Goal: Transaction & Acquisition: Purchase product/service

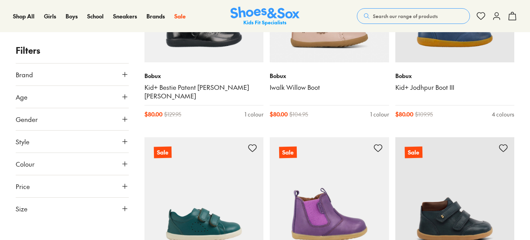
click at [391, 21] on button "Search our range of products" at bounding box center [413, 16] width 113 height 16
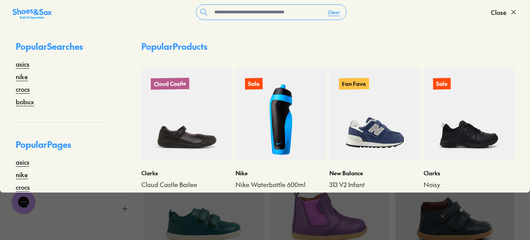
click at [391, 21] on div "Clear Close" at bounding box center [265, 12] width 530 height 24
click at [290, 16] on input "text" at bounding box center [266, 12] width 110 height 15
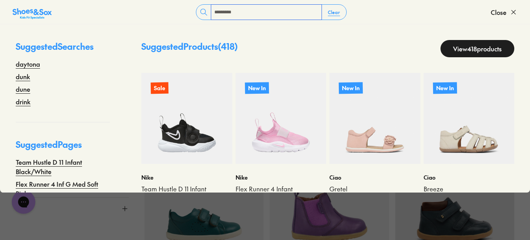
type input "*********"
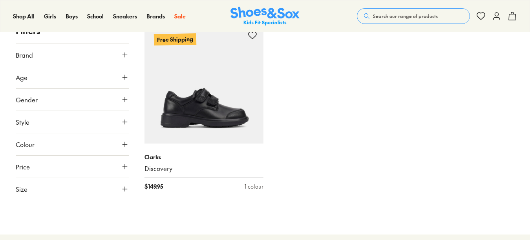
scroll to position [92, 0]
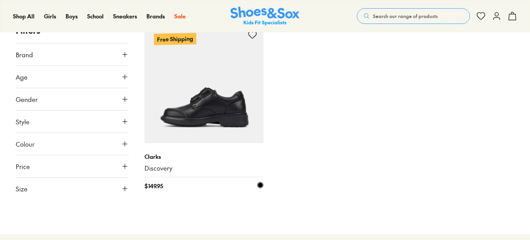
click at [213, 127] on img at bounding box center [203, 83] width 119 height 119
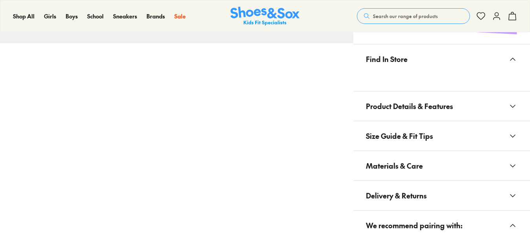
scroll to position [613, 0]
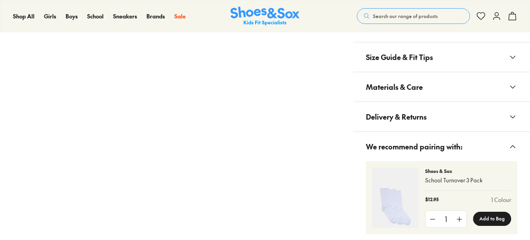
click at [415, 86] on span "Materials & Care" at bounding box center [394, 86] width 57 height 23
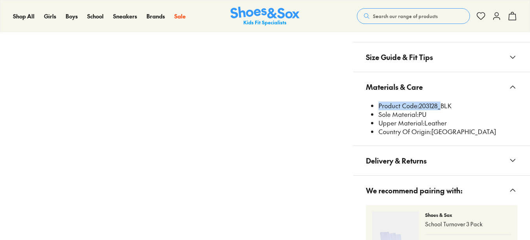
select select "*"
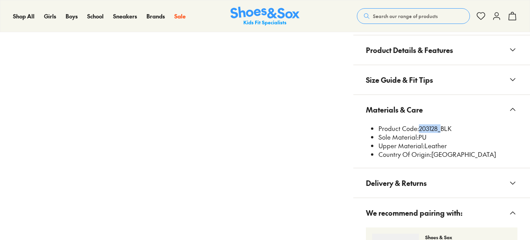
drag, startPoint x: 439, startPoint y: 105, endPoint x: 419, endPoint y: 128, distance: 30.3
click at [419, 128] on li "Product Code: 203128_BLK" at bounding box center [447, 128] width 139 height 9
click at [421, 129] on li "Product Code: 203128_BLK" at bounding box center [447, 128] width 139 height 9
drag, startPoint x: 419, startPoint y: 128, endPoint x: 438, endPoint y: 128, distance: 18.4
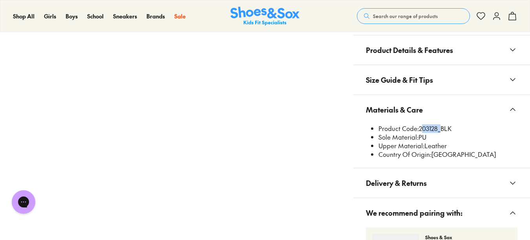
click at [438, 128] on li "Product Code: 203128_BLK" at bounding box center [447, 128] width 139 height 9
copy li "203128"
